Goal: Task Accomplishment & Management: Complete application form

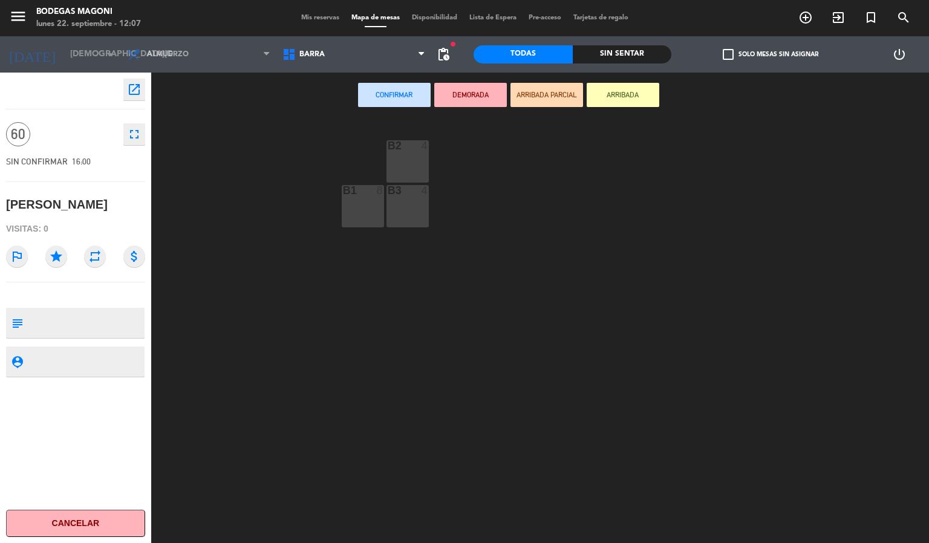
click at [256, 207] on div "B2 4 B1 8 B3 4" at bounding box center [544, 330] width 768 height 425
click at [340, 54] on span "Barra" at bounding box center [353, 54] width 155 height 27
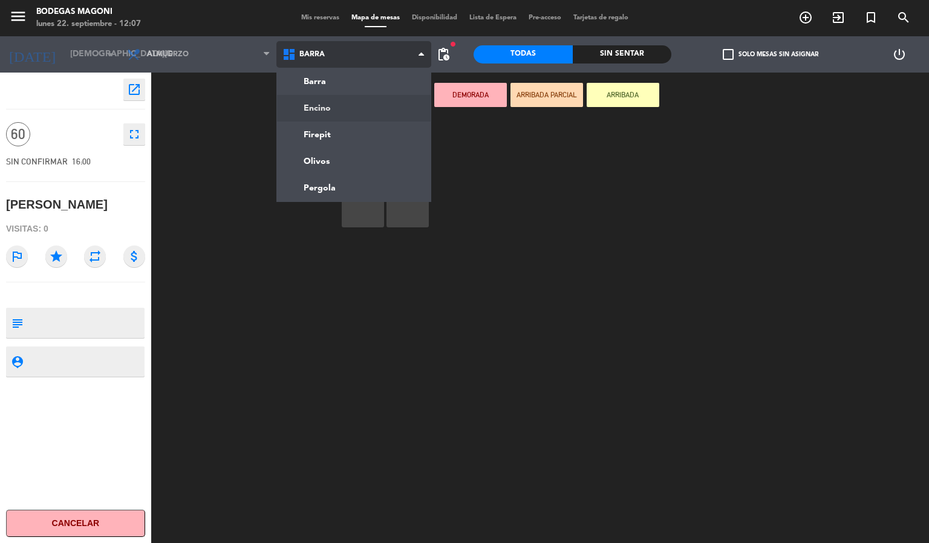
click at [341, 98] on ng-component "menu Bodegas [PERSON_NAME] [DATE] 22. septiembre - 12:07 Mis reservas Mapa de m…" at bounding box center [464, 271] width 929 height 543
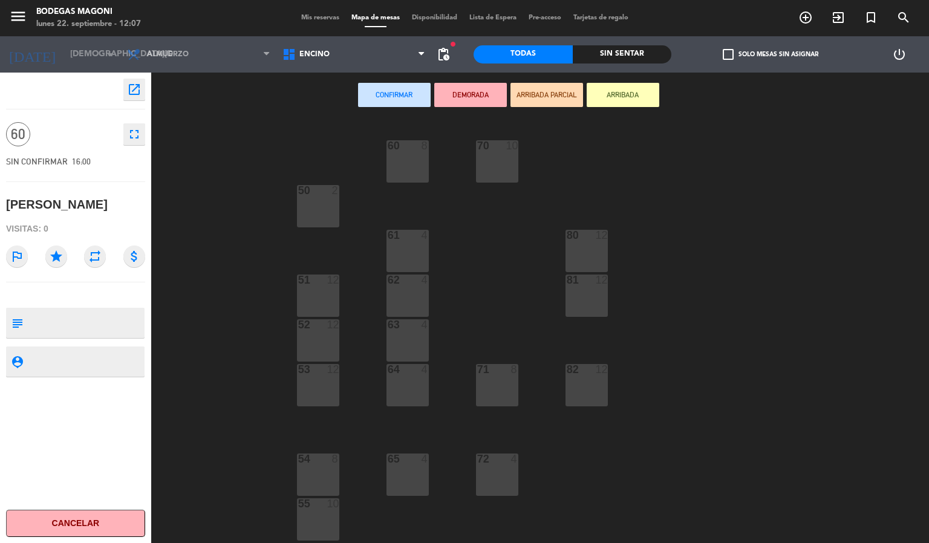
click at [187, 111] on div "Confirmar DEMORADA ARRIBADA PARCIAL ARRIBADA" at bounding box center [508, 96] width 714 height 46
click at [129, 88] on icon "open_in_new" at bounding box center [134, 89] width 15 height 15
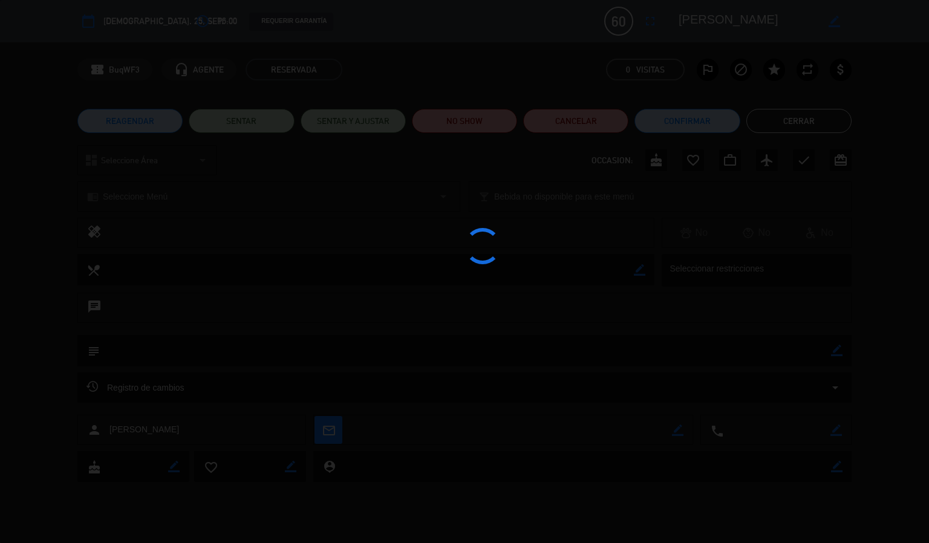
click at [209, 163] on div at bounding box center [464, 271] width 929 height 543
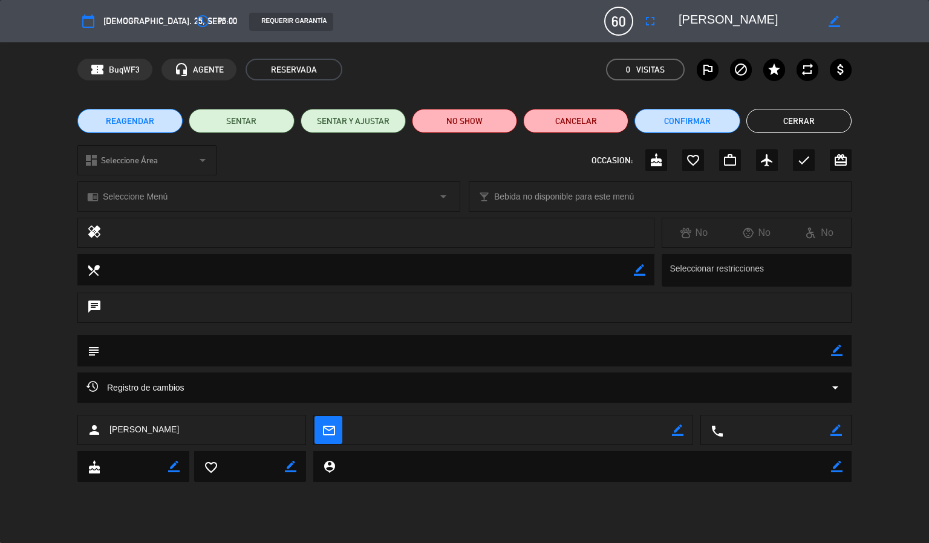
click at [813, 115] on button "Cerrar" at bounding box center [798, 121] width 105 height 24
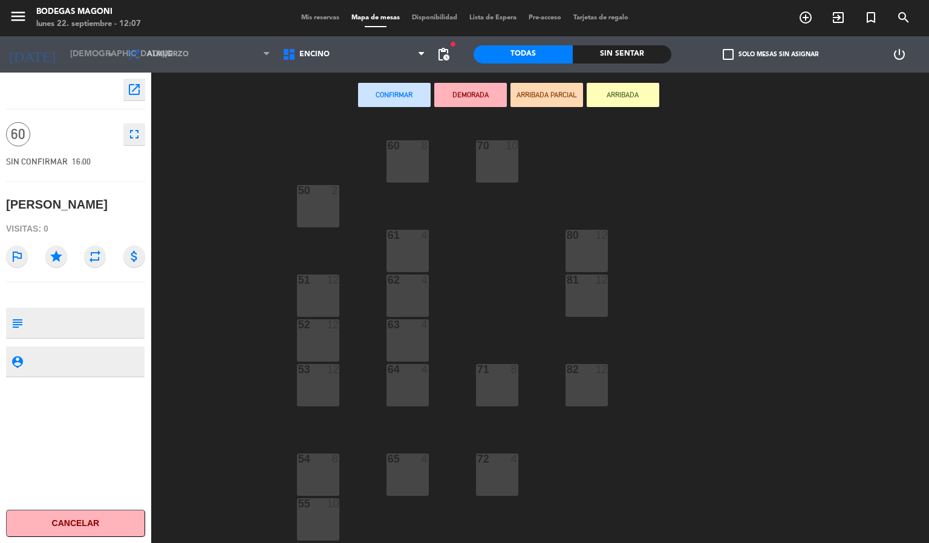
click at [189, 116] on div "Confirmar DEMORADA ARRIBADA PARCIAL ARRIBADA" at bounding box center [508, 96] width 714 height 46
click at [323, 15] on span "Mis reservas" at bounding box center [320, 18] width 50 height 7
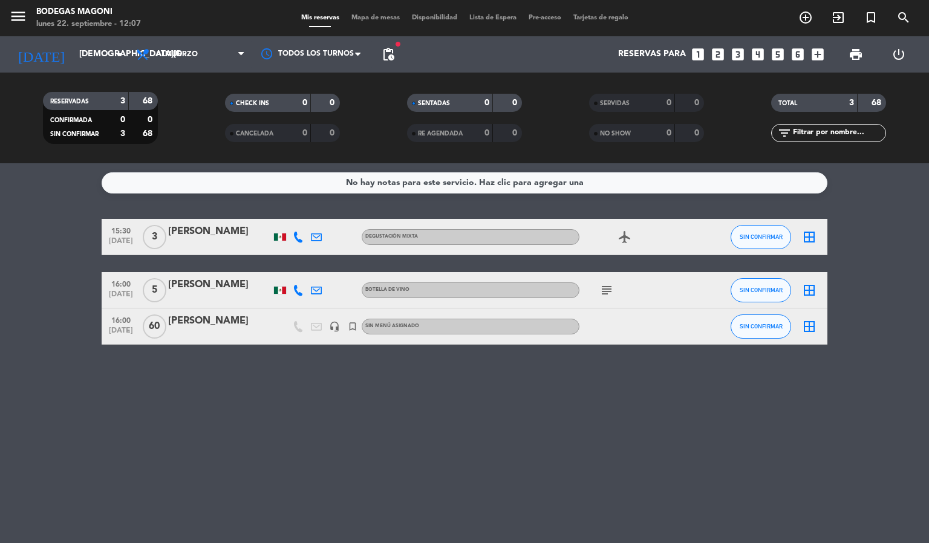
click at [367, 15] on span "Mapa de mesas" at bounding box center [375, 18] width 60 height 7
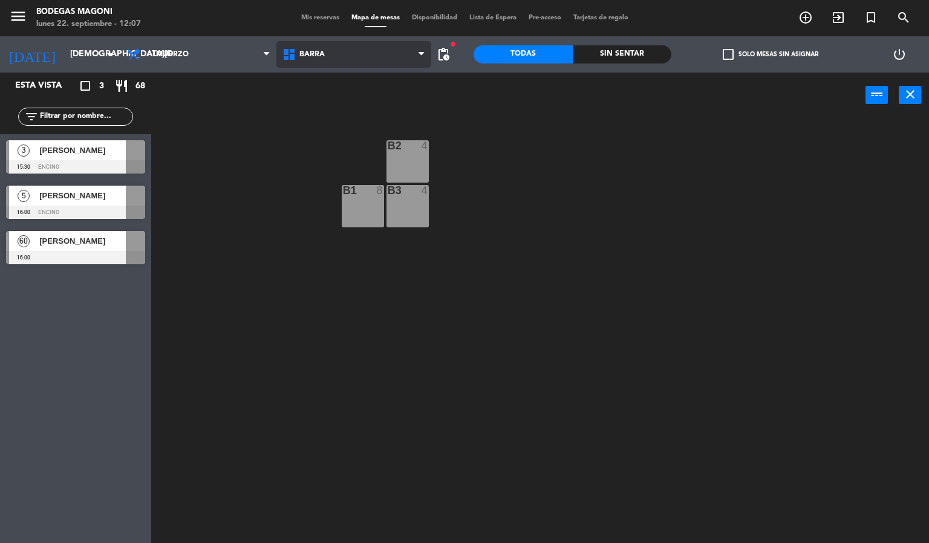
click at [359, 51] on span "Barra" at bounding box center [353, 54] width 155 height 27
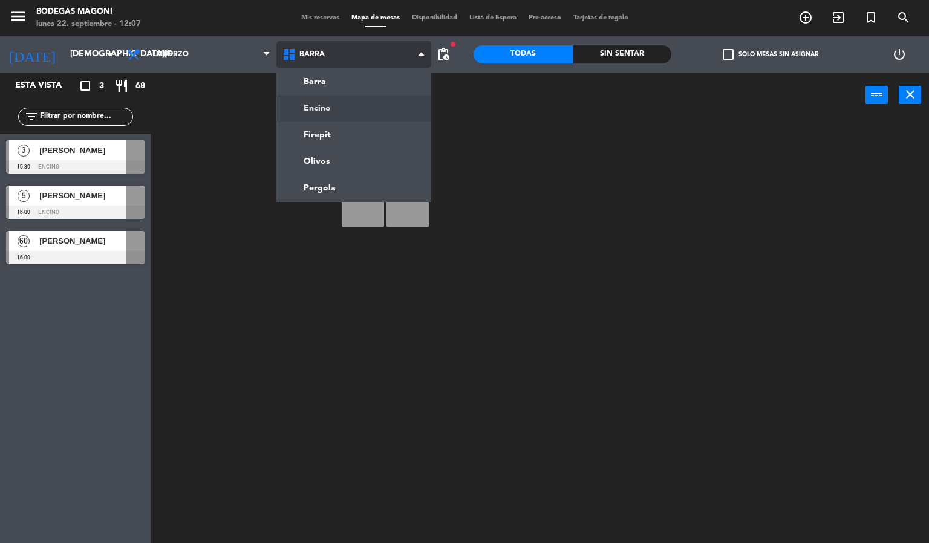
click at [349, 99] on ng-component "menu Bodegas [PERSON_NAME] [DATE] 22. septiembre - 12:07 Mis reservas Mapa de m…" at bounding box center [464, 271] width 929 height 543
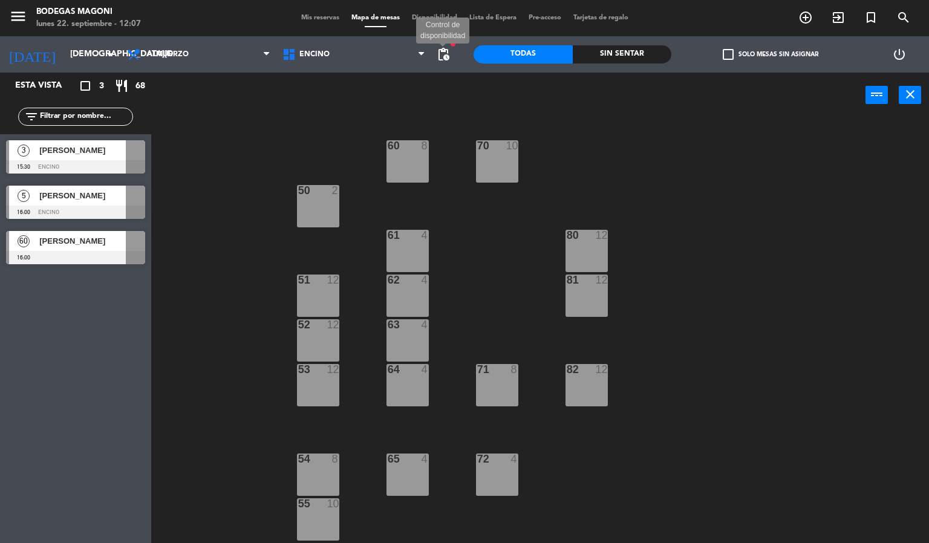
click at [444, 53] on span "pending_actions" at bounding box center [443, 54] width 15 height 15
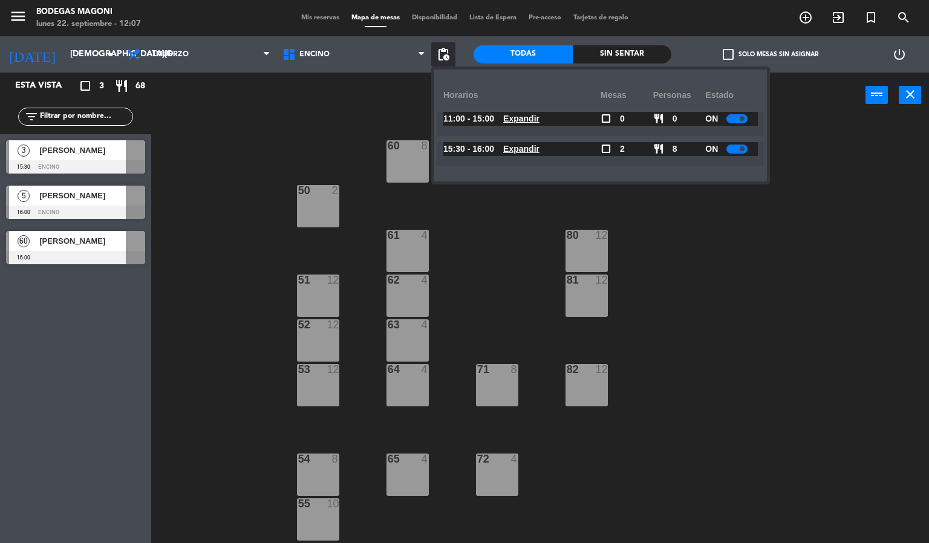
click at [537, 114] on u "Expandir" at bounding box center [521, 119] width 36 height 10
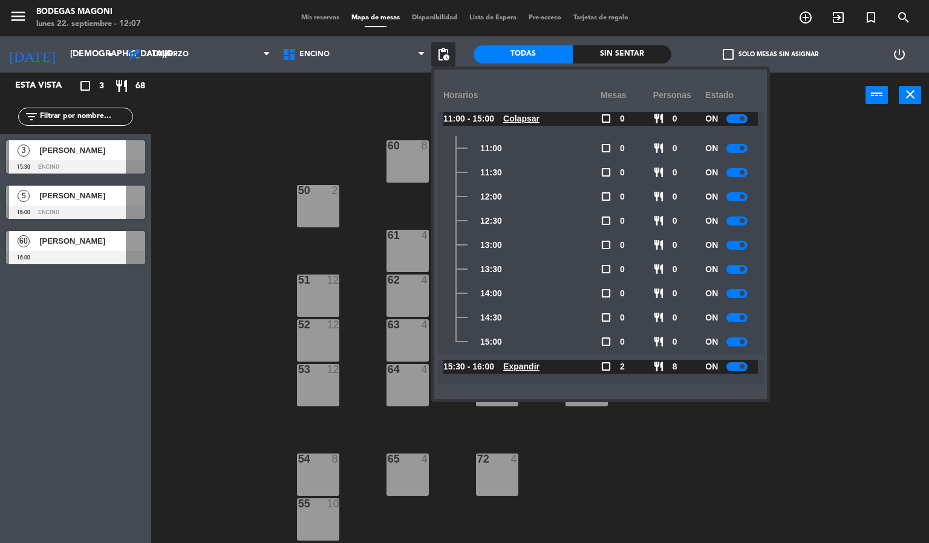
click at [734, 145] on div at bounding box center [736, 148] width 21 height 9
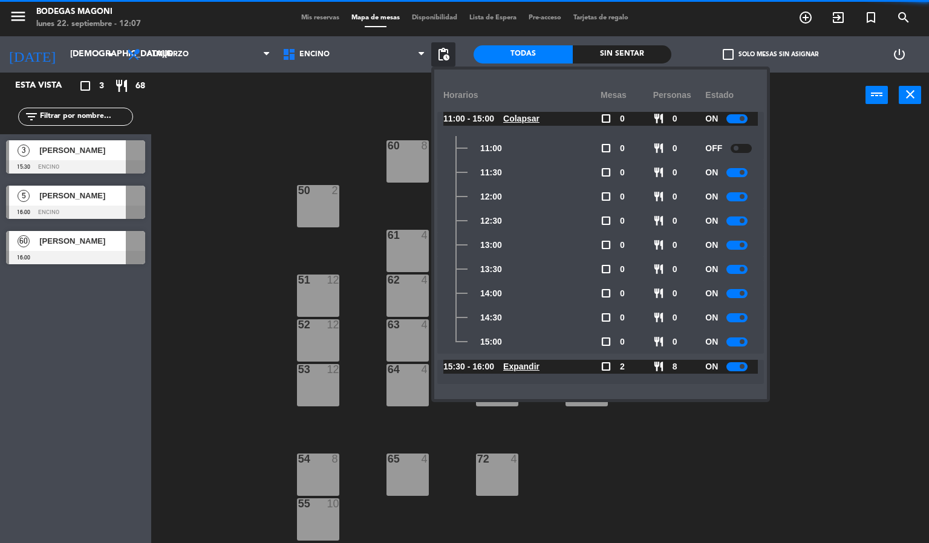
click at [740, 170] on div at bounding box center [736, 172] width 21 height 9
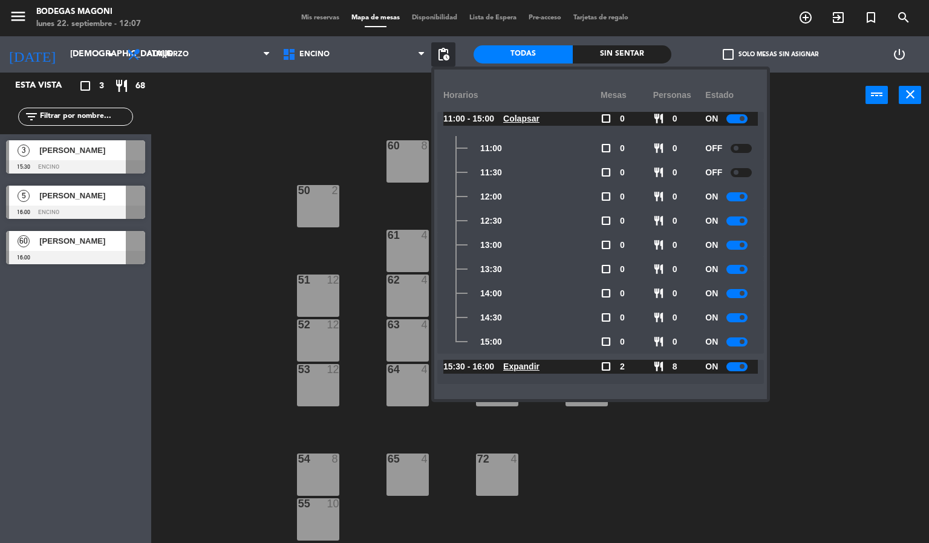
click at [537, 118] on u "Colapsar" at bounding box center [521, 119] width 36 height 10
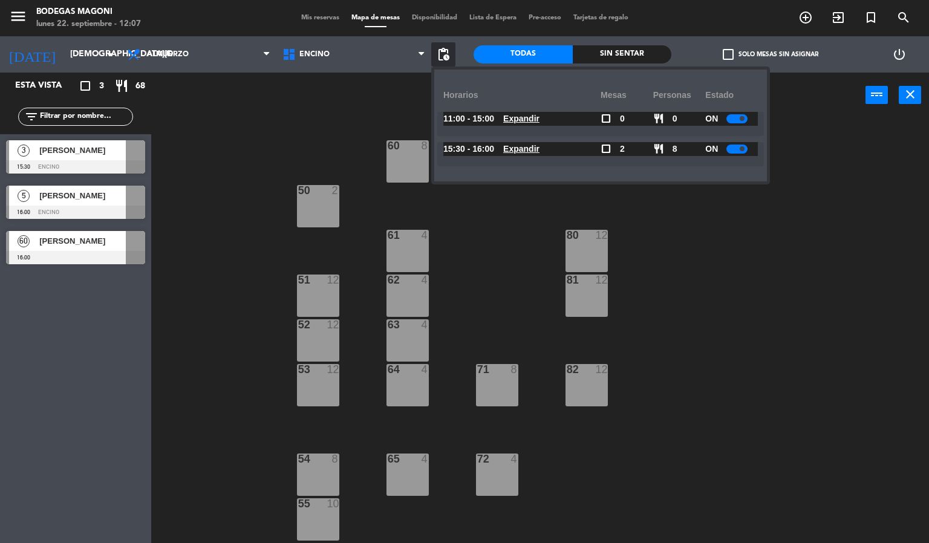
click at [248, 165] on div "60 8 70 10 50 2 61 4 80 12 51 12 62 4 81 12 52 12 63 4 53 12 64 4 71 8 82 12 54…" at bounding box center [544, 330] width 768 height 425
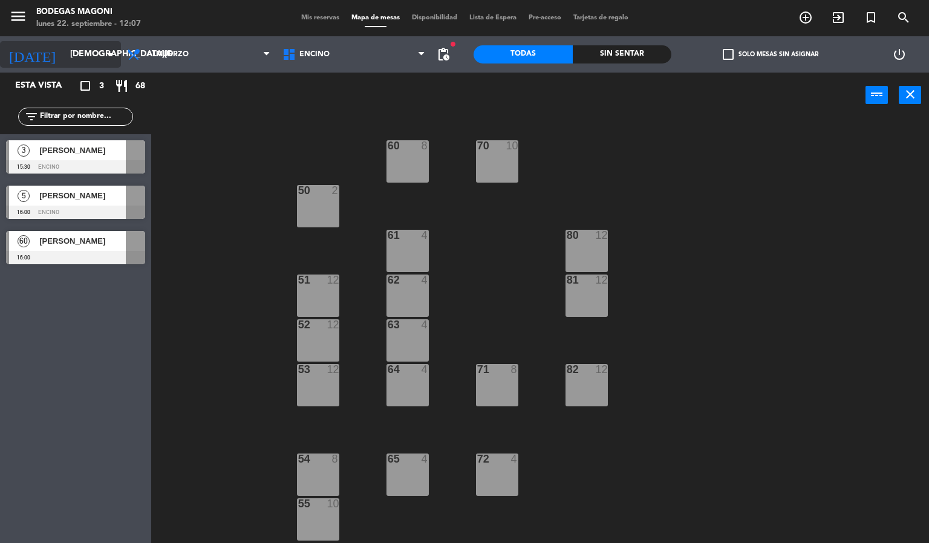
click at [64, 57] on input "[DEMOGRAPHIC_DATA][DATE]" at bounding box center [121, 55] width 115 height 22
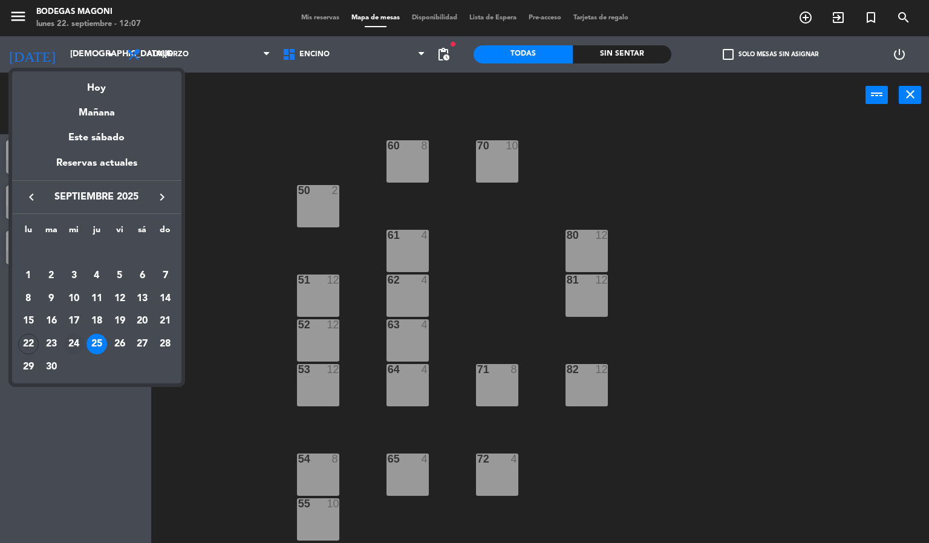
click at [71, 338] on div "24" at bounding box center [73, 344] width 21 height 21
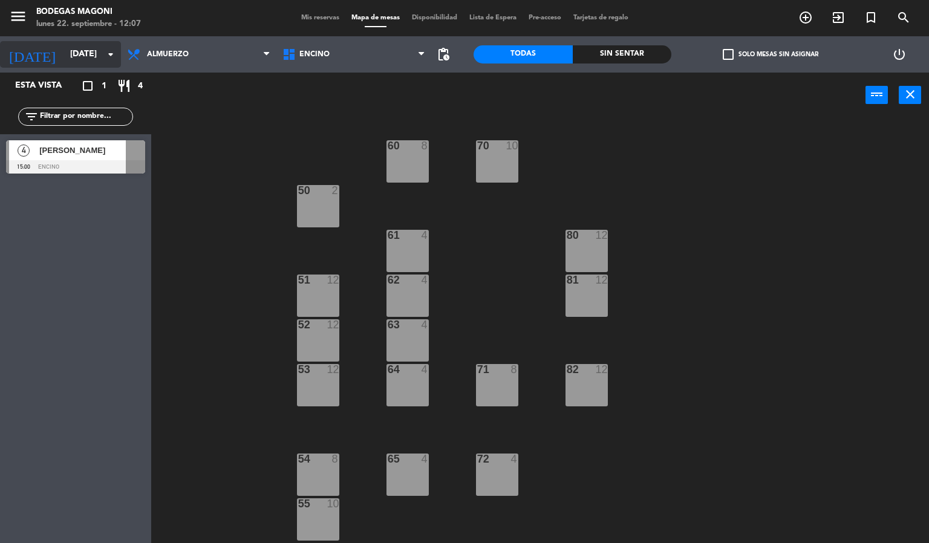
click at [85, 44] on input "[DATE]" at bounding box center [121, 55] width 115 height 22
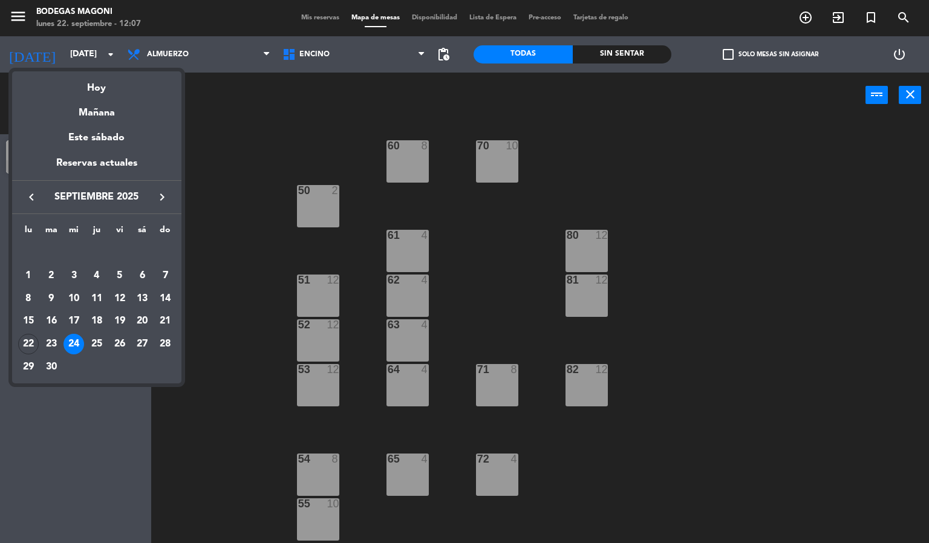
drag, startPoint x: 57, startPoint y: 343, endPoint x: 51, endPoint y: 334, distance: 10.6
click at [57, 342] on div "23" at bounding box center [51, 344] width 21 height 21
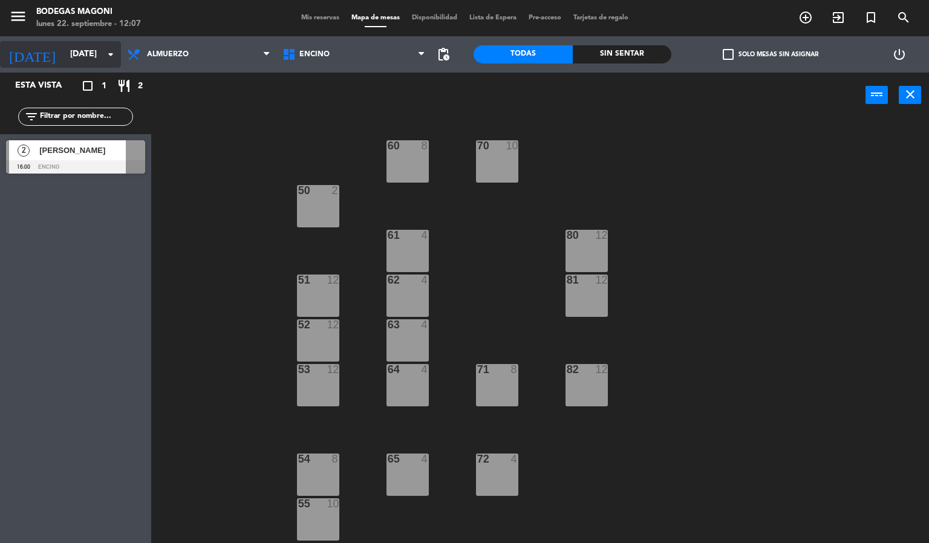
click at [106, 45] on input "[DATE]" at bounding box center [121, 55] width 115 height 22
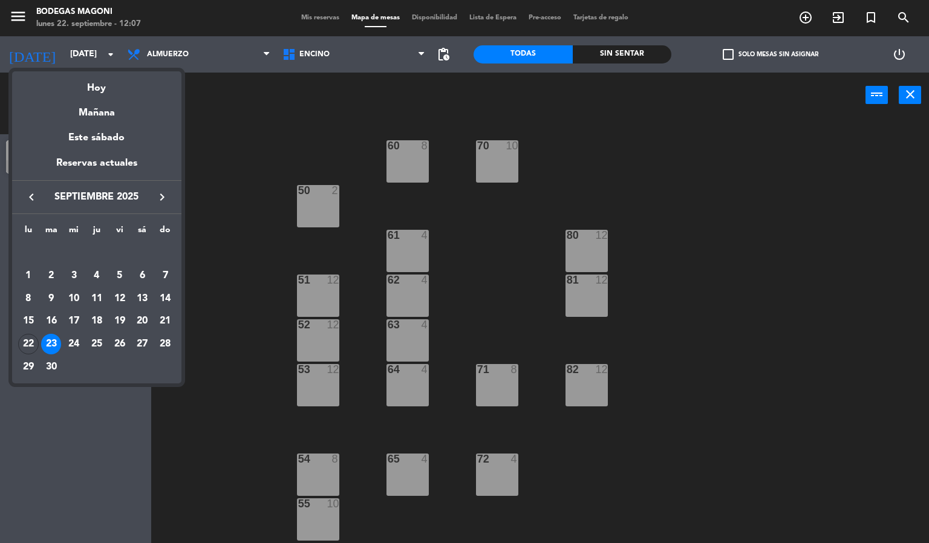
drag, startPoint x: 24, startPoint y: 343, endPoint x: 53, endPoint y: 332, distance: 30.8
click at [25, 343] on div "22" at bounding box center [28, 344] width 21 height 21
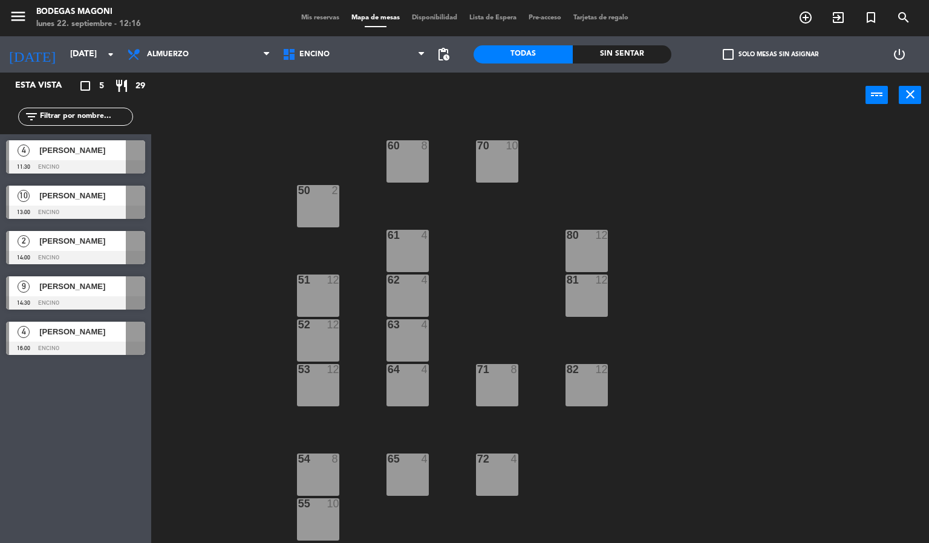
scroll to position [41, 0]
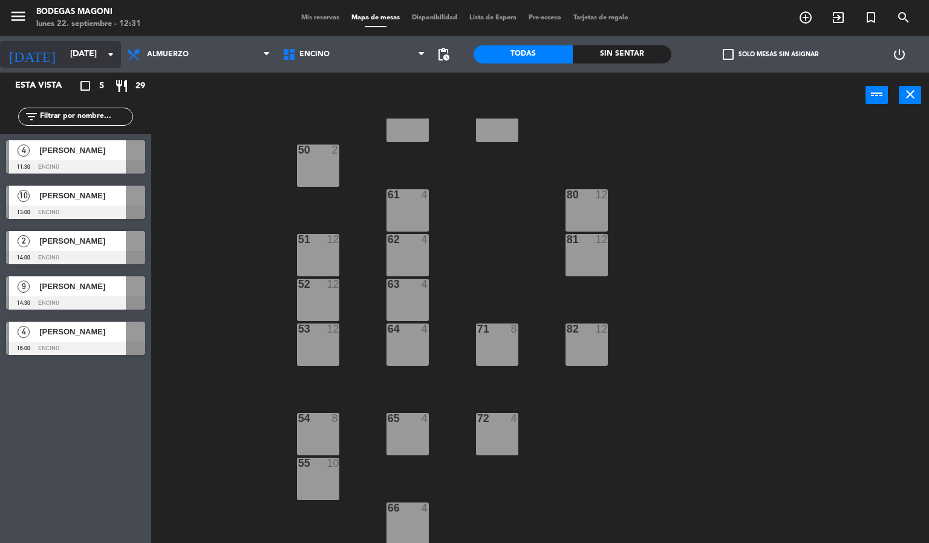
click at [86, 62] on input "[DATE]" at bounding box center [121, 55] width 115 height 22
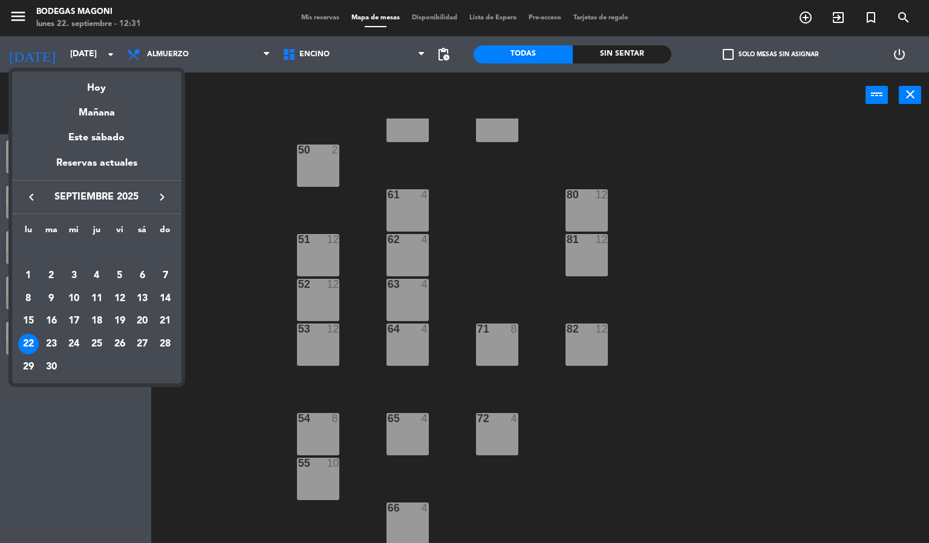
click at [160, 194] on icon "keyboard_arrow_right" at bounding box center [162, 197] width 15 height 15
click at [142, 276] on div "4" at bounding box center [142, 275] width 21 height 21
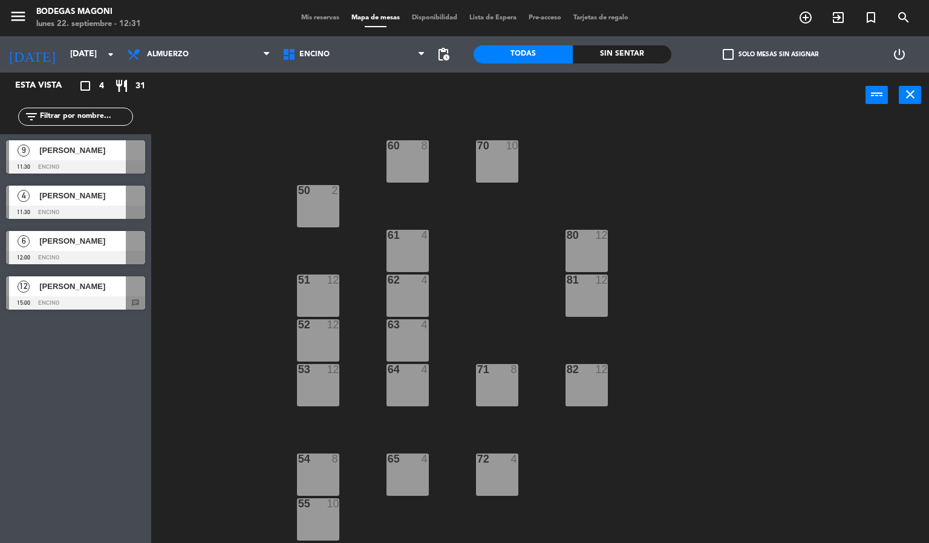
click at [233, 294] on div "60 8 70 10 50 2 61 4 80 12 51 12 62 4 81 12 52 12 63 4 53 12 64 4 71 8 82 12 54…" at bounding box center [544, 330] width 768 height 425
click at [62, 305] on div at bounding box center [75, 302] width 139 height 13
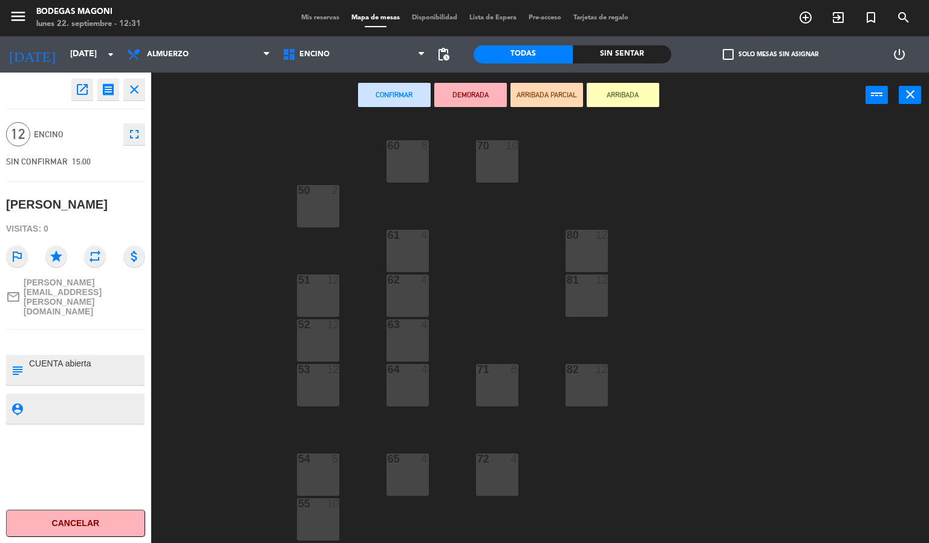
click at [238, 288] on div "60 8 70 10 50 2 61 4 80 12 51 12 62 4 81 12 52 12 63 4 53 12 64 4 71 8 82 12 54…" at bounding box center [544, 330] width 768 height 425
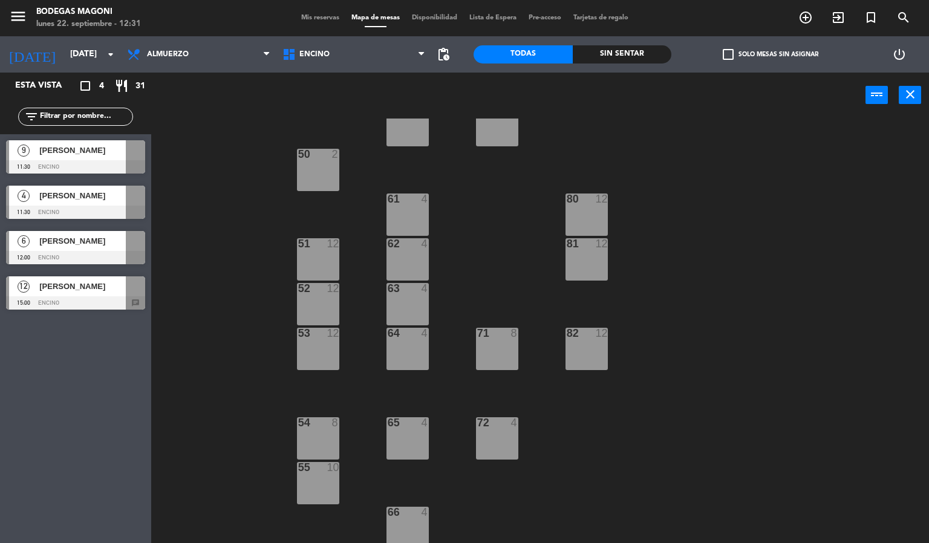
scroll to position [41, 0]
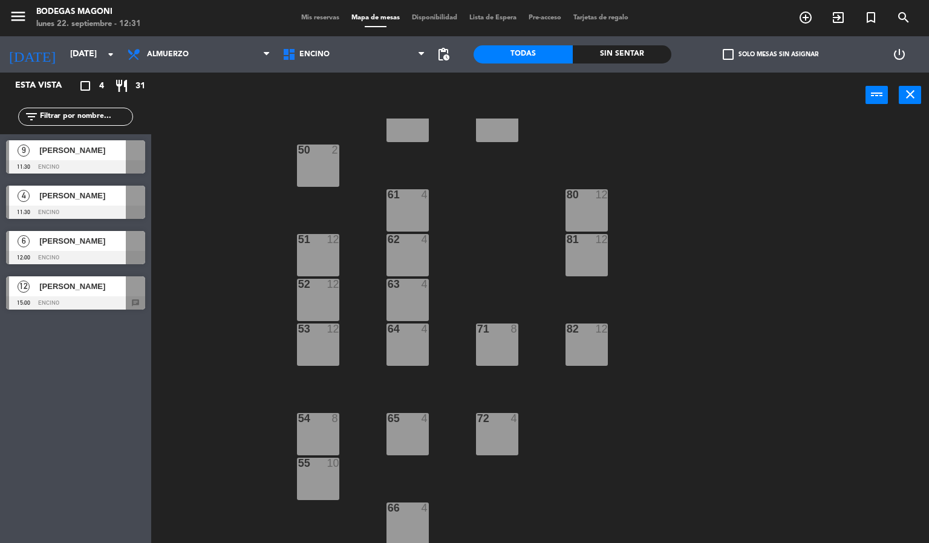
click at [274, 238] on div "60 8 70 10 50 2 61 4 80 12 51 12 62 4 81 12 52 12 63 4 53 12 64 4 71 8 82 12 54…" at bounding box center [544, 330] width 768 height 425
click at [635, 182] on div "60 8 70 10 50 2 61 4 80 12 51 12 62 4 81 12 52 12 63 4 53 12 64 4 71 8 82 12 54…" at bounding box center [544, 330] width 768 height 425
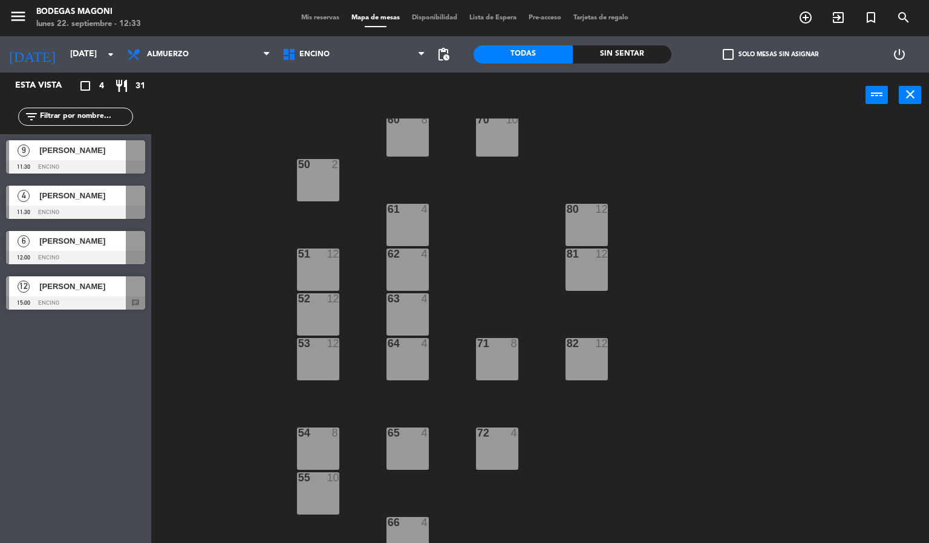
scroll to position [0, 0]
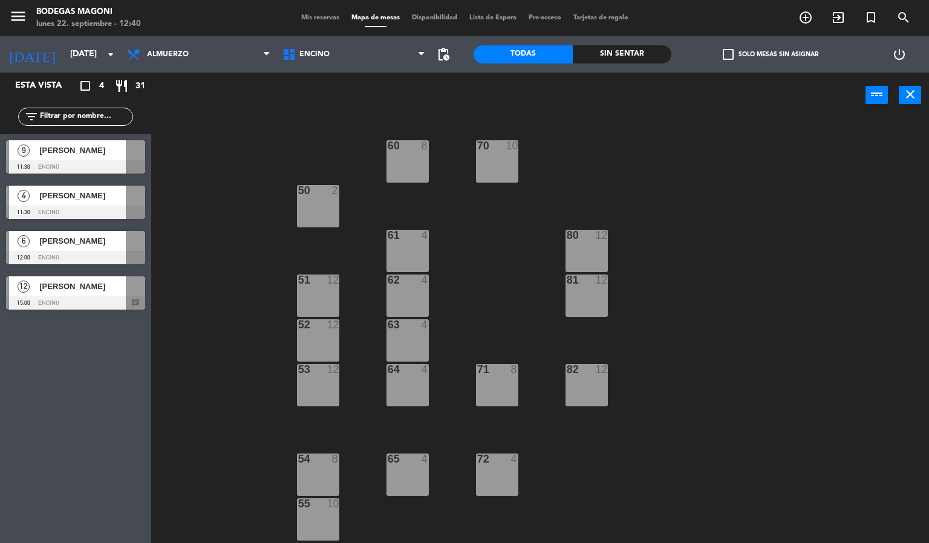
click at [249, 149] on div "60 8 70 10 50 2 61 4 80 12 51 12 62 4 81 12 52 12 63 4 53 12 64 4 71 8 82 12 54…" at bounding box center [544, 330] width 768 height 425
click at [100, 56] on input "[DATE]" at bounding box center [121, 55] width 115 height 22
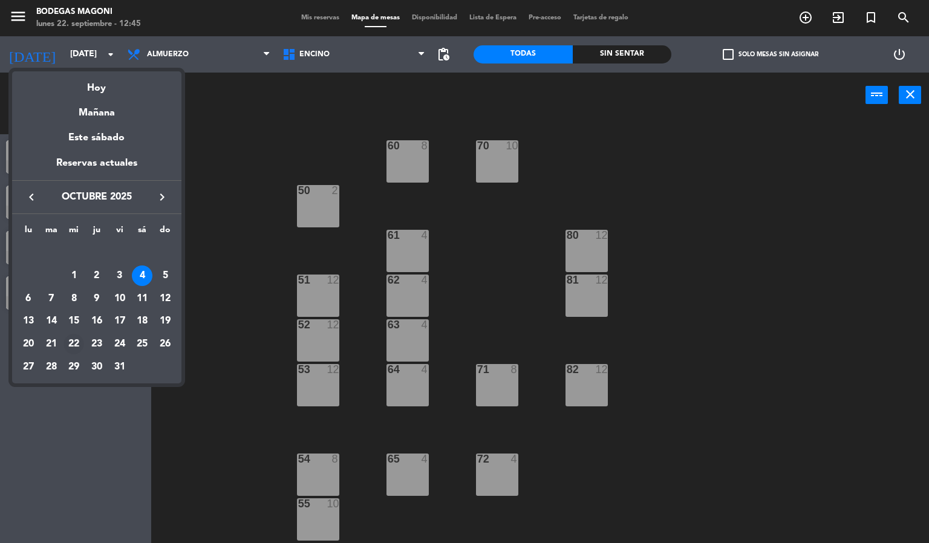
click at [75, 346] on div "22" at bounding box center [73, 344] width 21 height 21
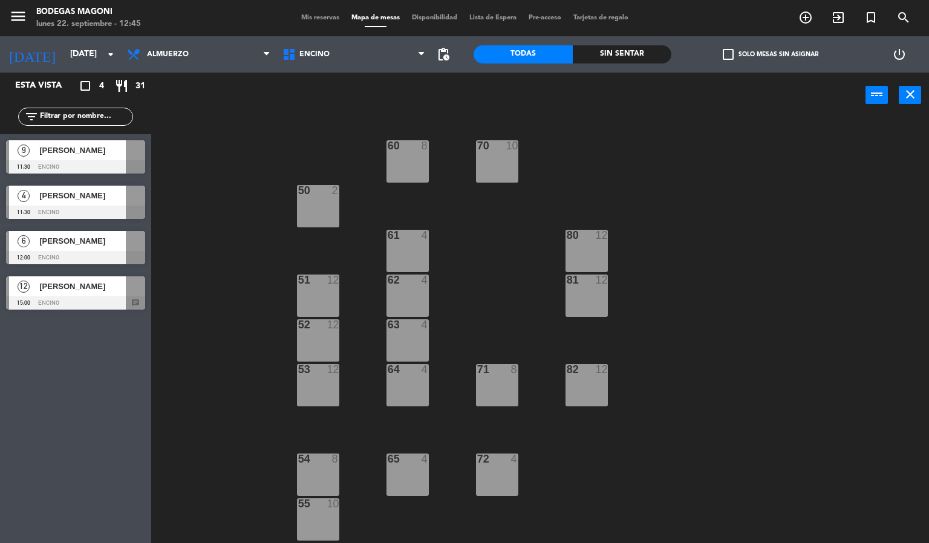
type input "[DATE]"
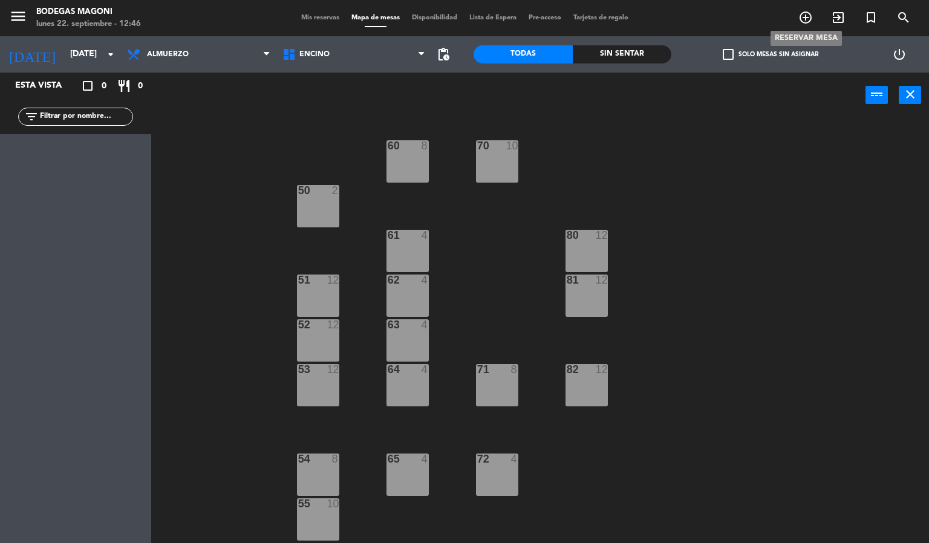
click at [804, 21] on icon "add_circle_outline" at bounding box center [805, 17] width 15 height 15
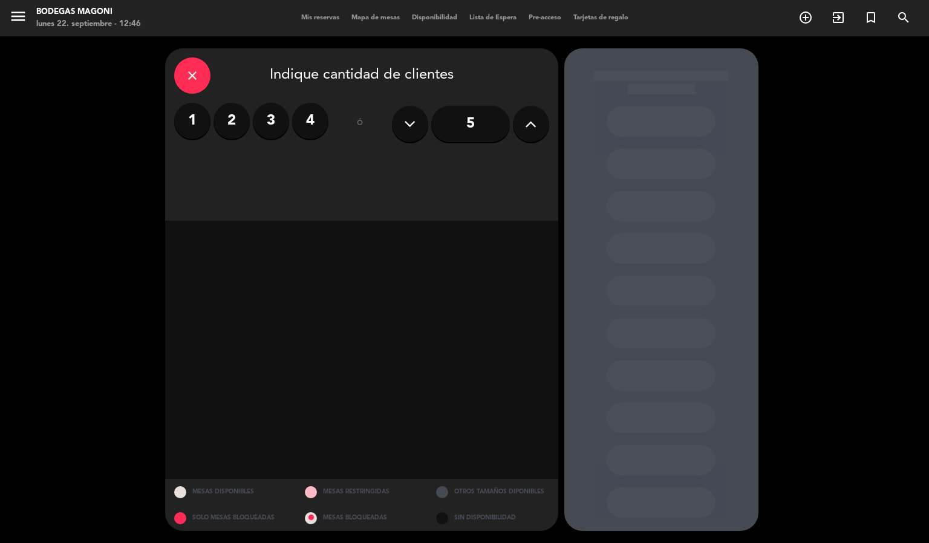
click at [543, 120] on button at bounding box center [531, 124] width 36 height 36
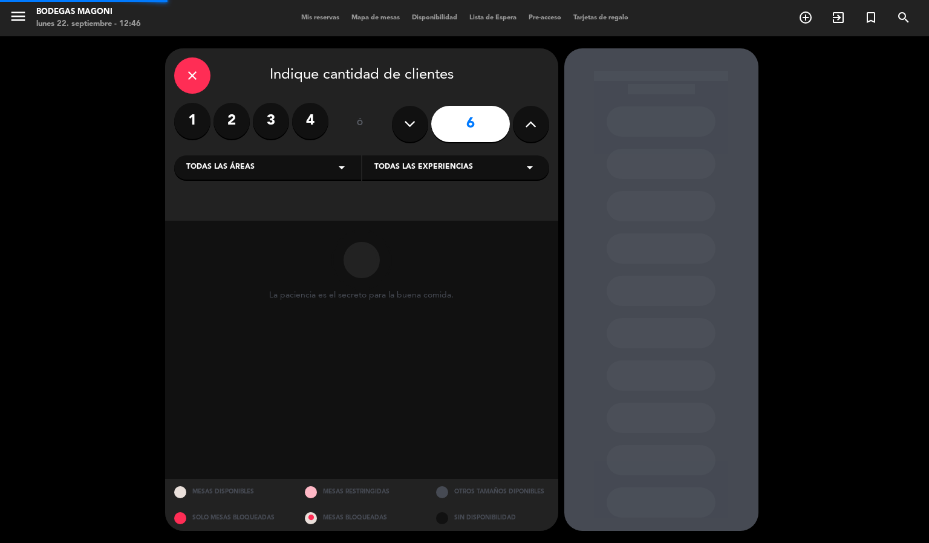
click at [539, 120] on button at bounding box center [531, 124] width 36 height 36
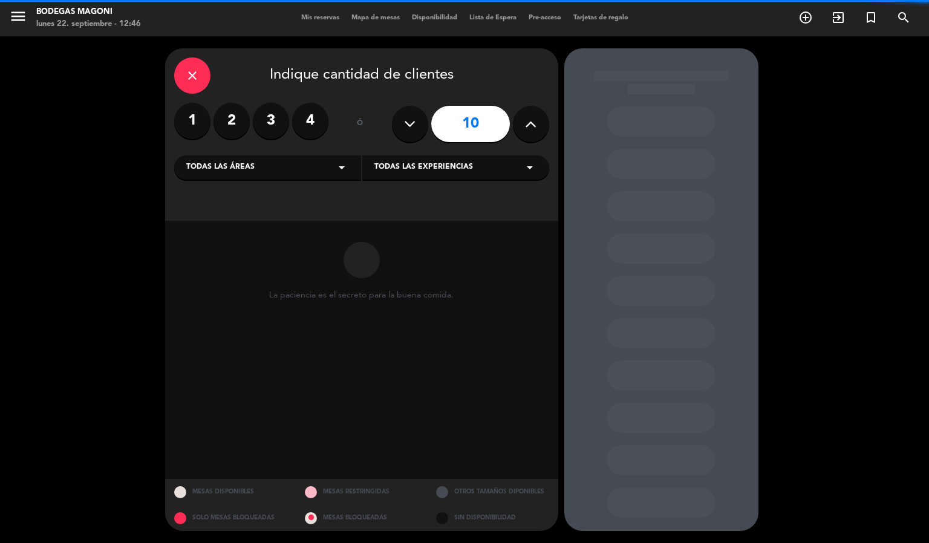
click at [539, 120] on button at bounding box center [531, 124] width 36 height 36
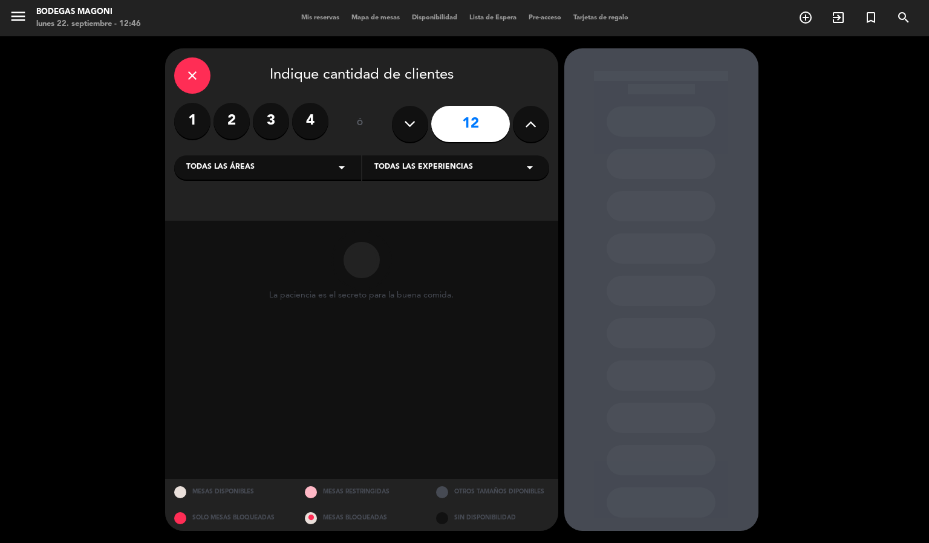
click at [539, 120] on button at bounding box center [531, 124] width 36 height 36
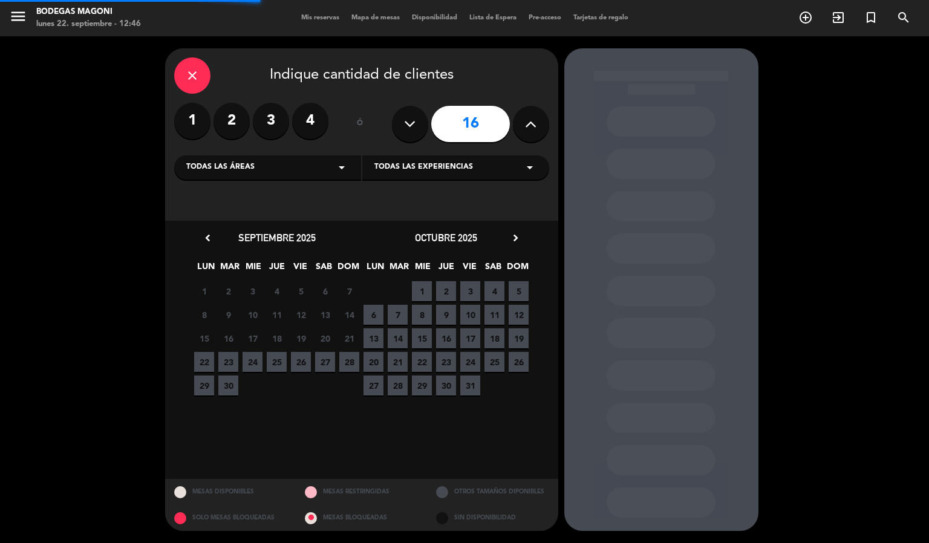
click at [539, 120] on button at bounding box center [531, 124] width 36 height 36
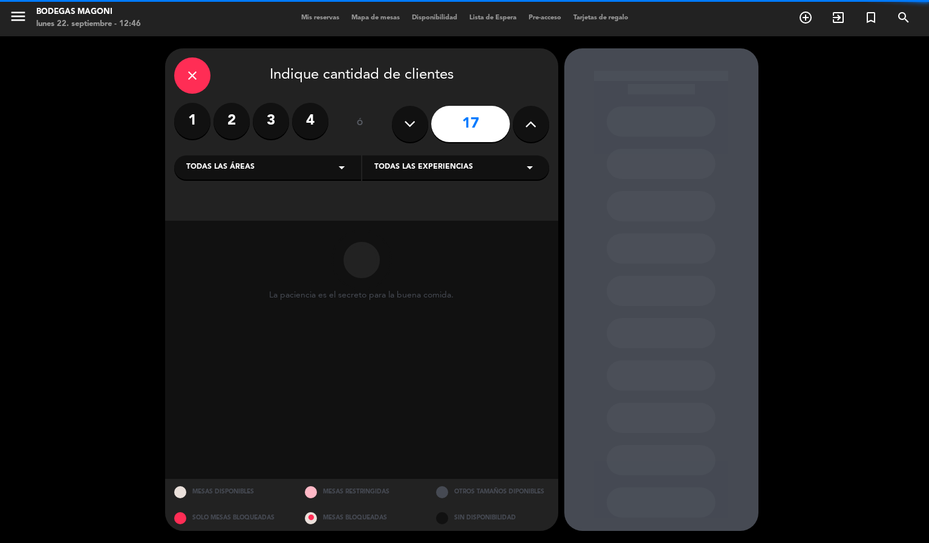
click at [539, 120] on button at bounding box center [531, 124] width 36 height 36
type input "18"
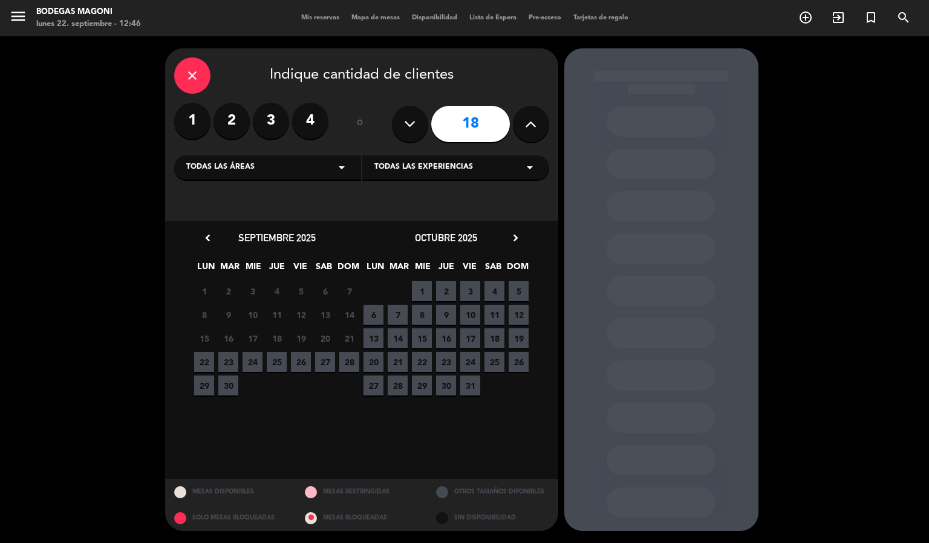
click at [423, 361] on span "22" at bounding box center [422, 362] width 20 height 20
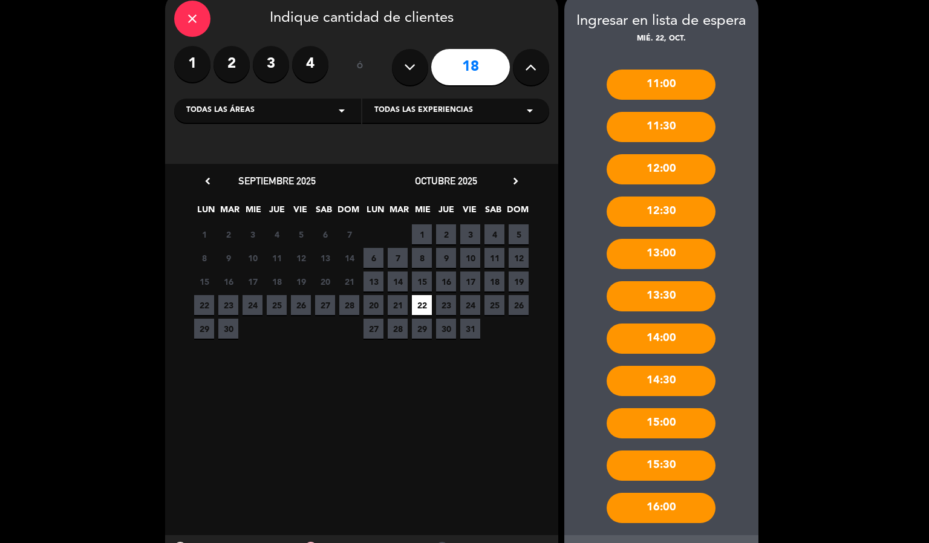
scroll to position [112, 0]
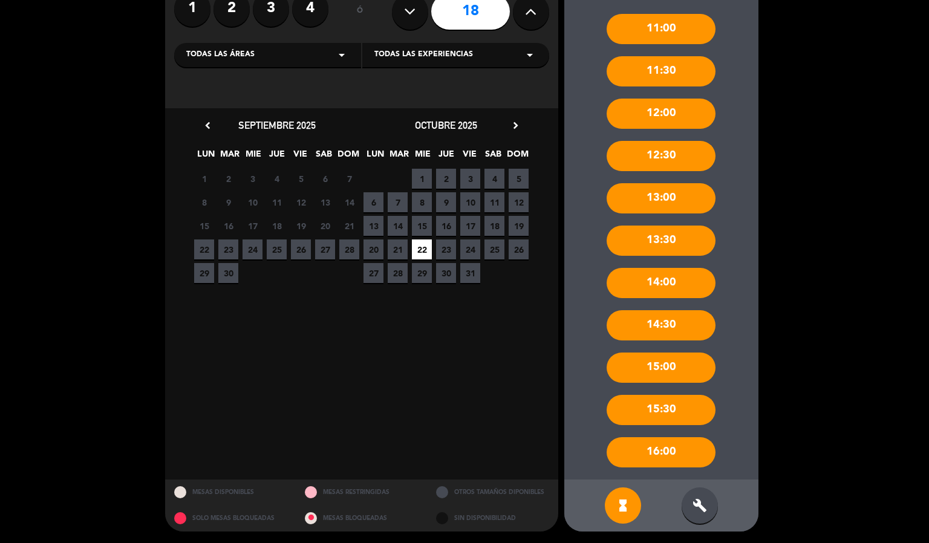
click at [693, 491] on div "build" at bounding box center [699, 505] width 36 height 36
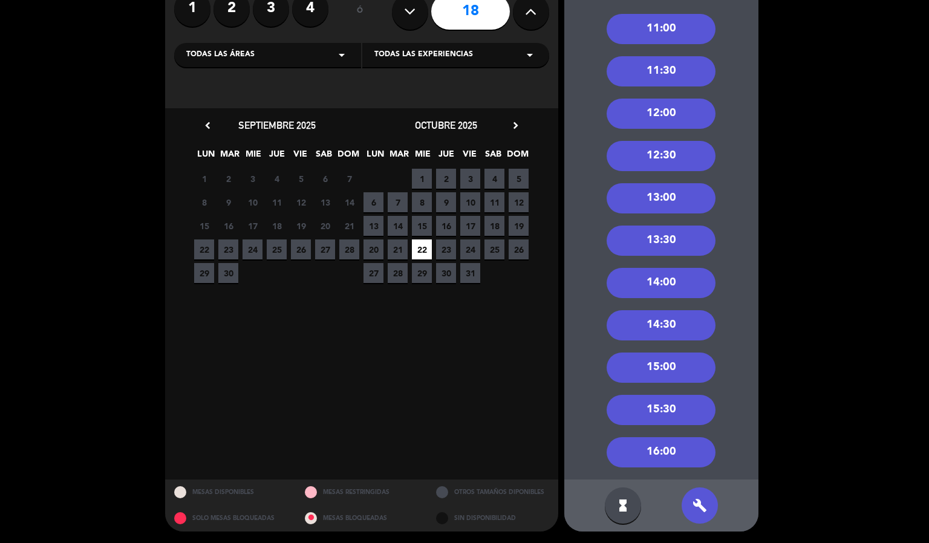
click at [668, 200] on div "13:00" at bounding box center [660, 198] width 109 height 30
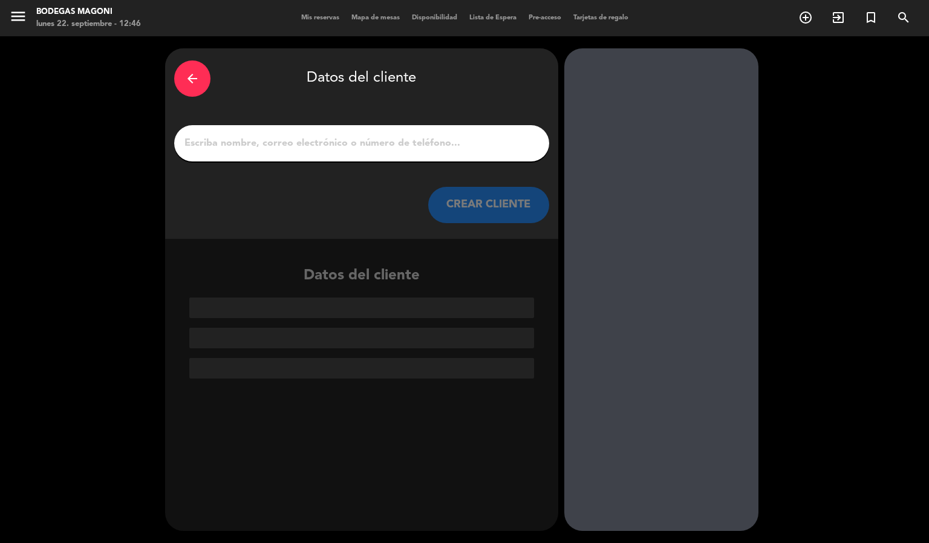
click at [375, 140] on input "1" at bounding box center [361, 143] width 357 height 17
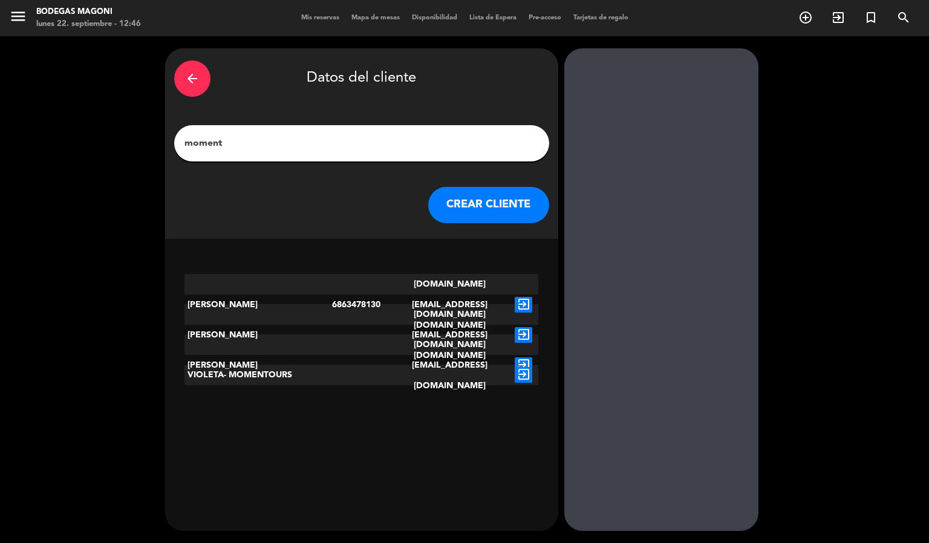
type input "moment"
click at [516, 297] on icon "exit_to_app" at bounding box center [523, 305] width 18 height 16
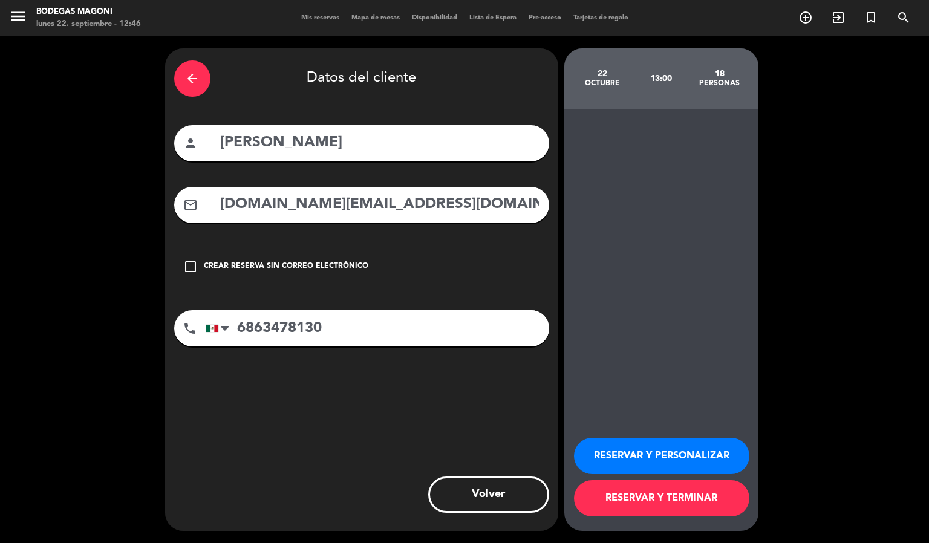
click at [477, 146] on input "[PERSON_NAME]" at bounding box center [379, 143] width 321 height 25
type input "m"
type input "MOMENTOURS"
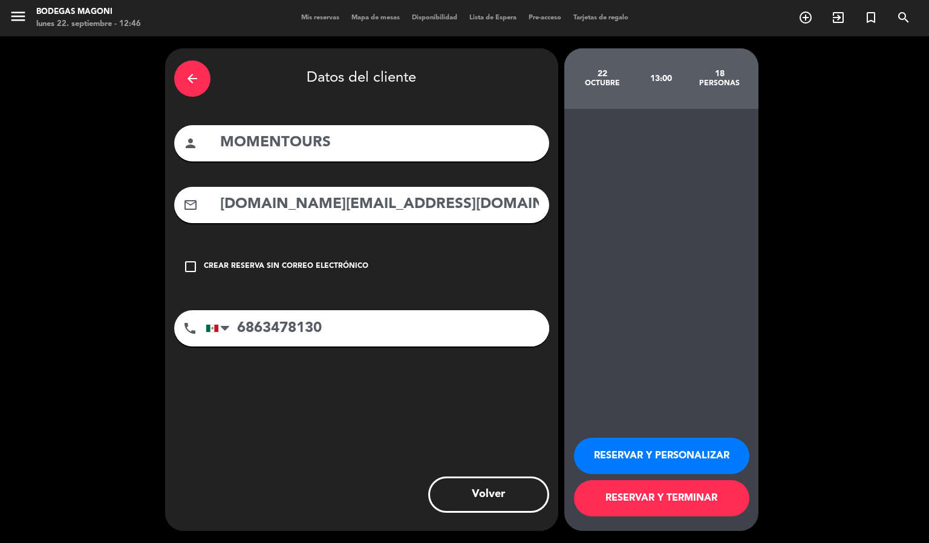
click at [717, 456] on button "RESERVAR Y PERSONALIZAR" at bounding box center [661, 456] width 175 height 36
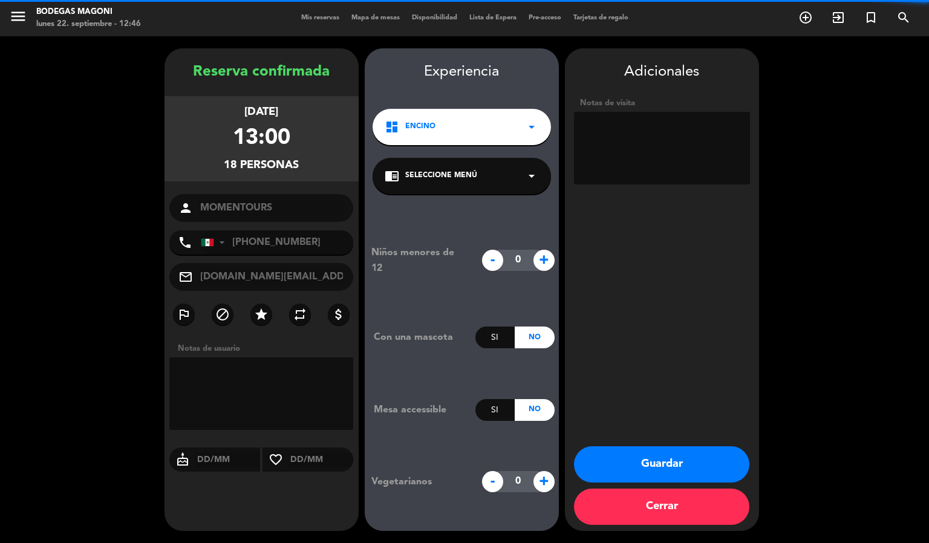
click at [630, 154] on textarea at bounding box center [662, 148] width 176 height 73
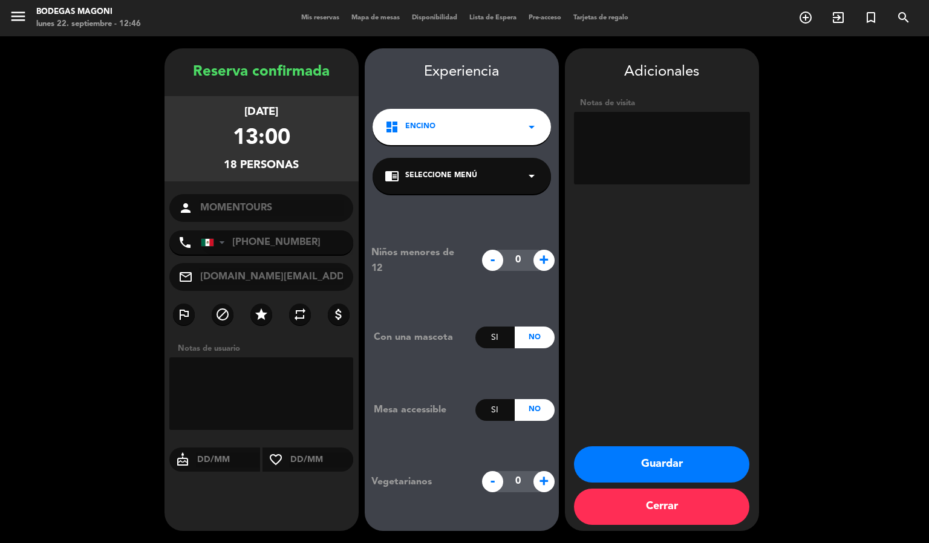
type textarea "P"
type textarea "C"
type textarea "PENDIENTE CONSUMO"
click at [653, 240] on div "Adicionales Notas de visita Guardar Cerrar" at bounding box center [662, 289] width 194 height 482
click at [663, 467] on button "Guardar" at bounding box center [661, 464] width 175 height 36
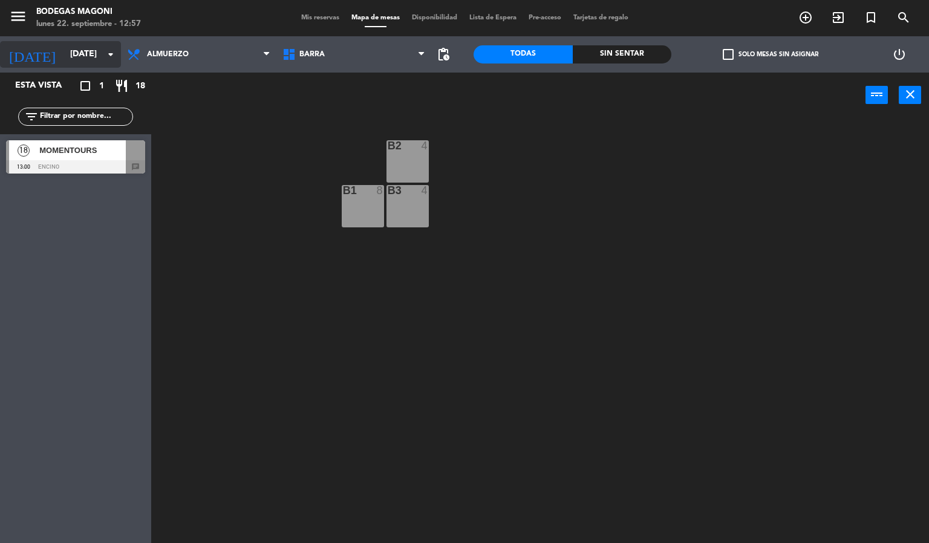
click at [109, 62] on input "[DATE]" at bounding box center [121, 55] width 115 height 22
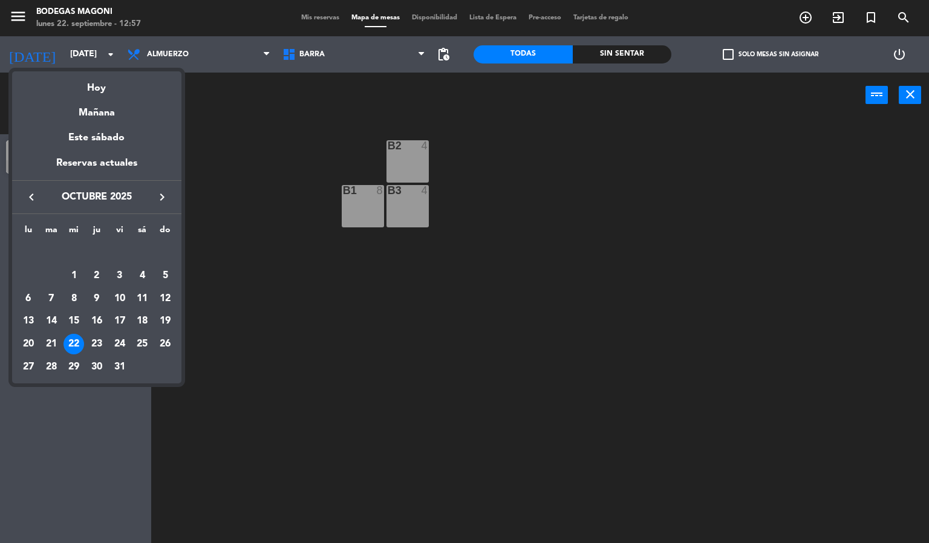
click at [215, 408] on div at bounding box center [464, 271] width 929 height 543
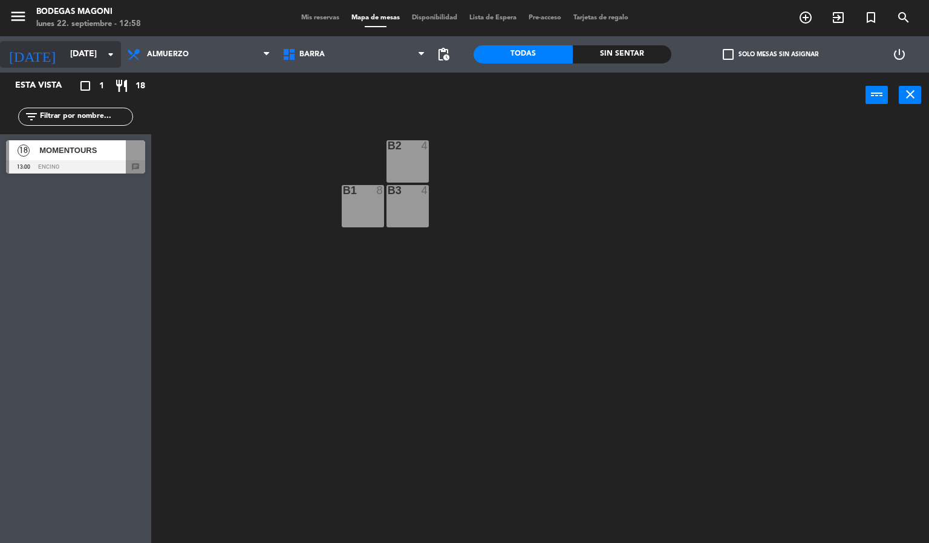
click at [79, 58] on input "[DATE]" at bounding box center [121, 55] width 115 height 22
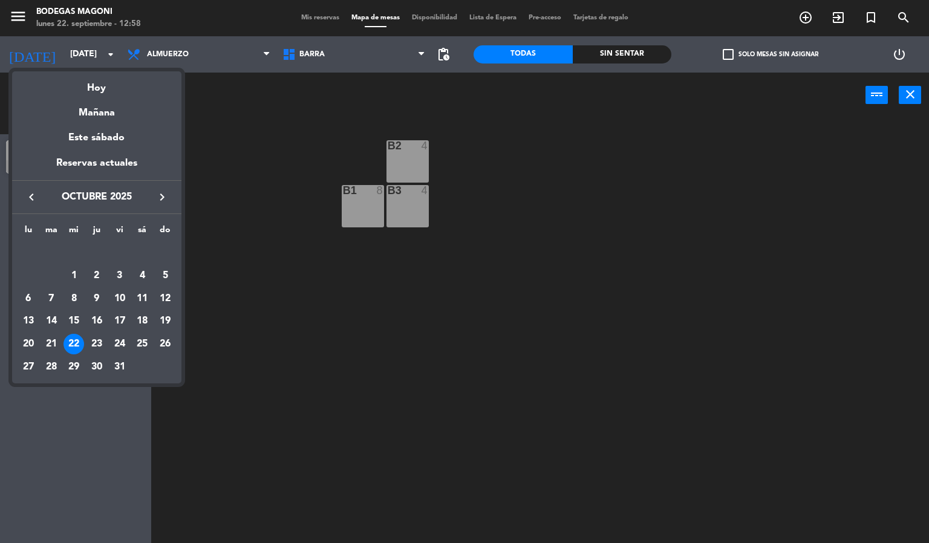
click at [30, 199] on icon "keyboard_arrow_left" at bounding box center [31, 197] width 15 height 15
click at [25, 350] on div "22" at bounding box center [28, 344] width 21 height 21
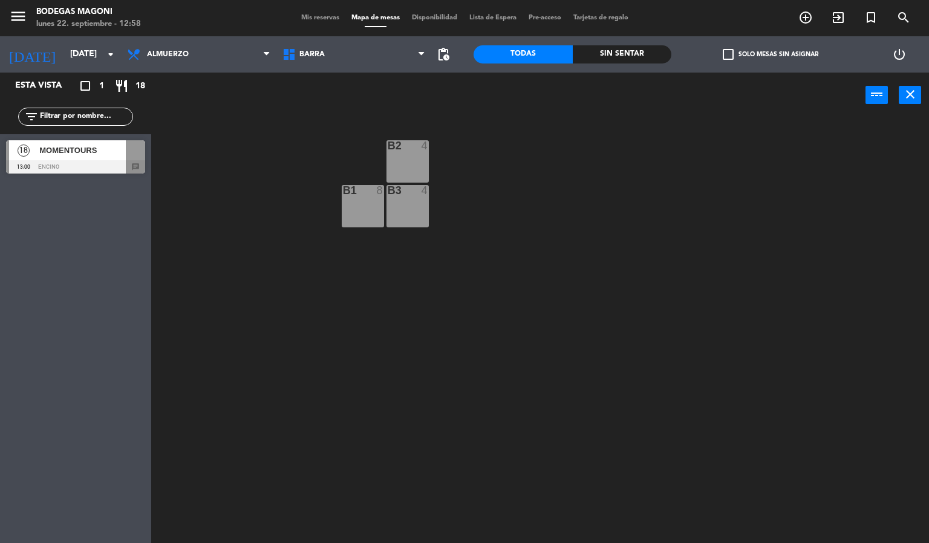
type input "[DATE]"
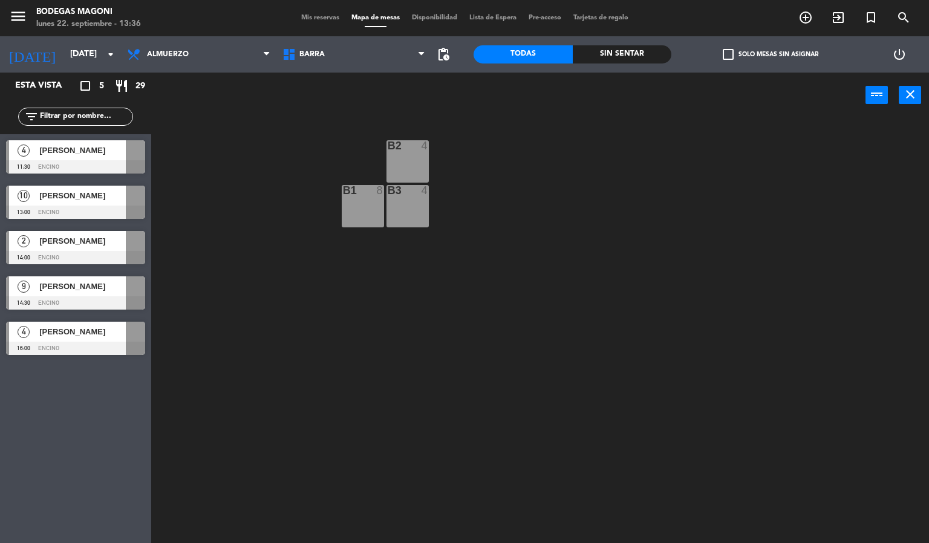
click at [77, 229] on div "2 [PERSON_NAME] 14:00 Encino" at bounding box center [75, 247] width 151 height 45
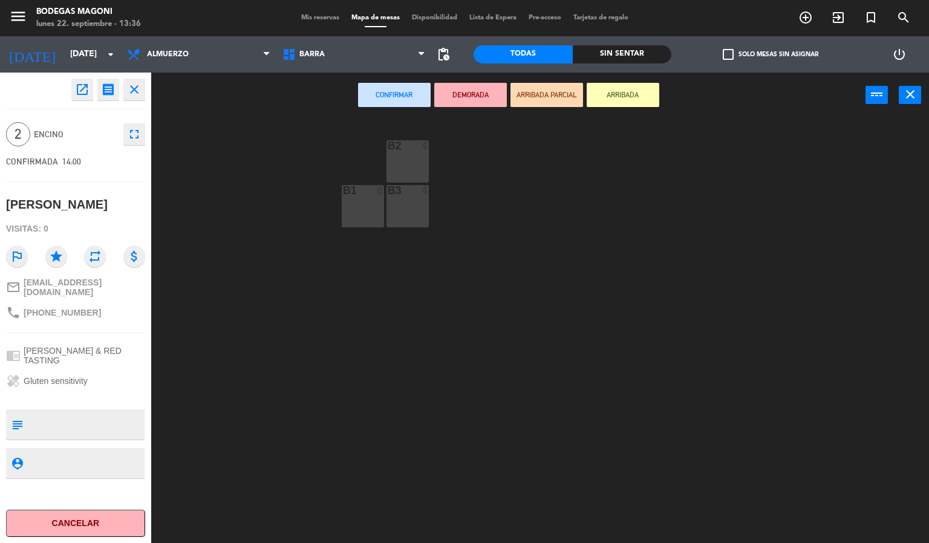
click at [267, 279] on div "B2 4 B1 8 B3 4" at bounding box center [544, 330] width 768 height 425
